Goal: Transaction & Acquisition: Subscribe to service/newsletter

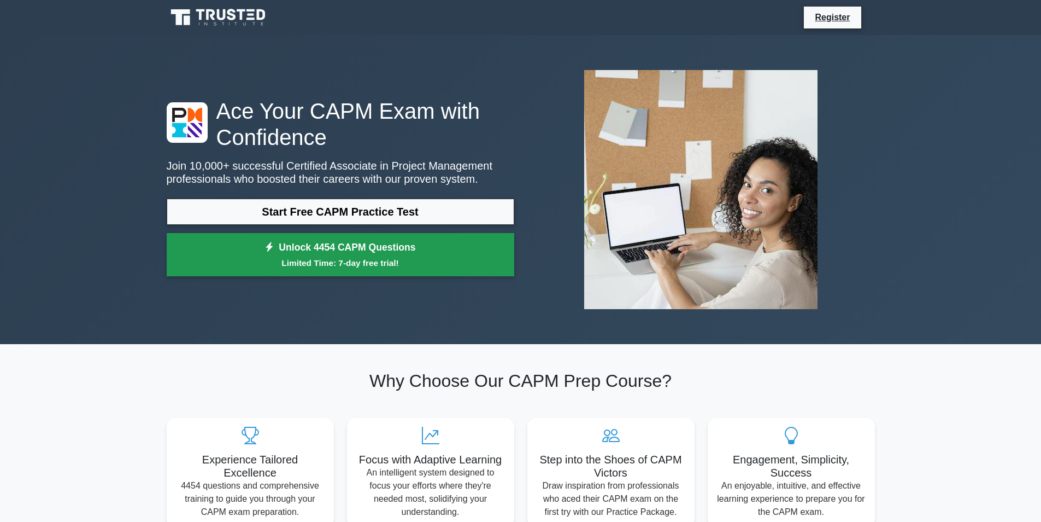
click at [458, 262] on small "Limited Time: 7-day free trial!" at bounding box center [340, 262] width 320 height 13
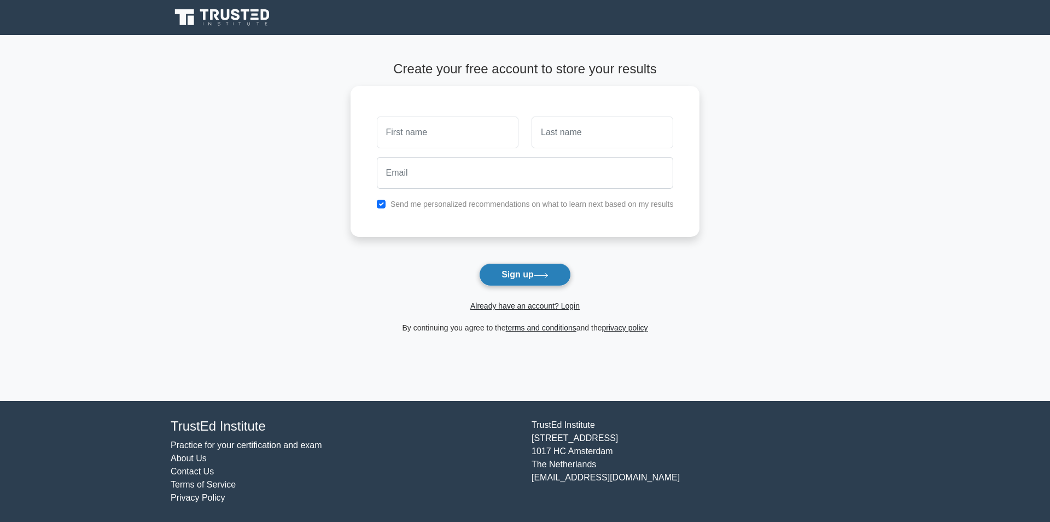
click at [536, 279] on button "Sign up" at bounding box center [525, 274] width 92 height 23
click at [517, 275] on button "Sign up" at bounding box center [525, 274] width 92 height 23
click at [556, 270] on button "Sign up" at bounding box center [525, 274] width 92 height 23
